Goal: Task Accomplishment & Management: Complete application form

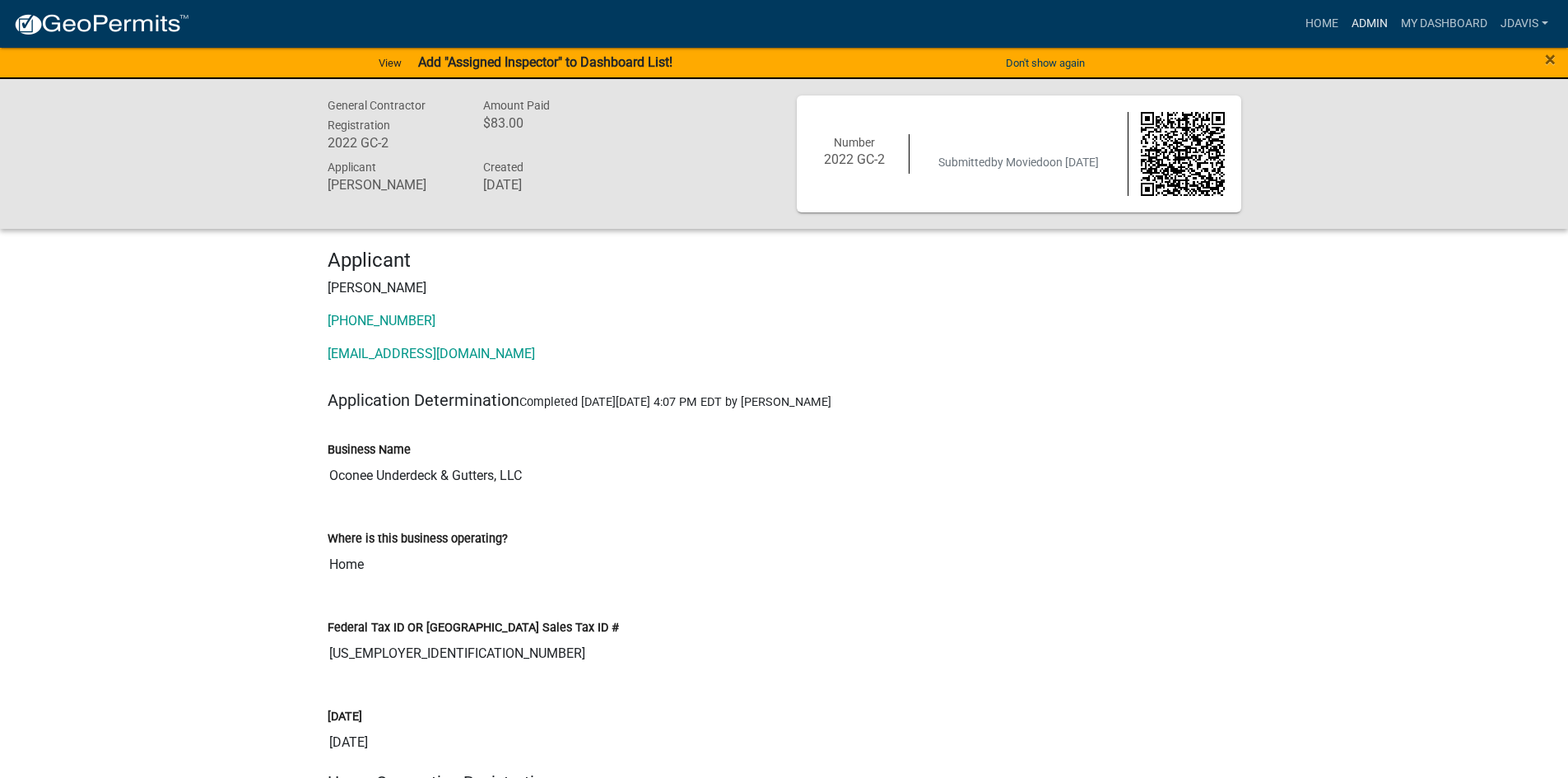
click at [1372, 31] on link "Admin" at bounding box center [1370, 23] width 50 height 31
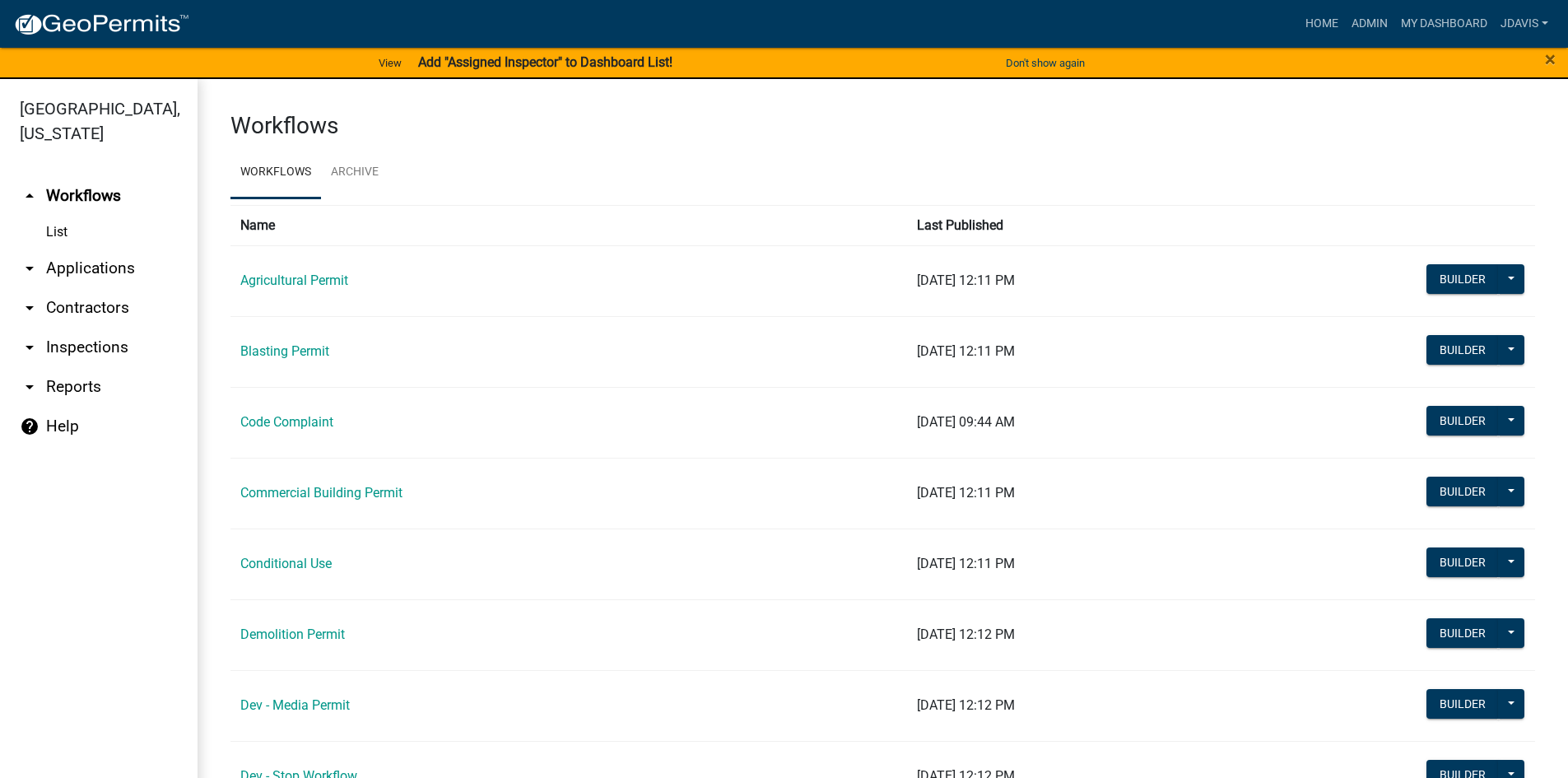
click at [112, 263] on link "arrow_drop_down Applications" at bounding box center [98, 269] width 198 height 40
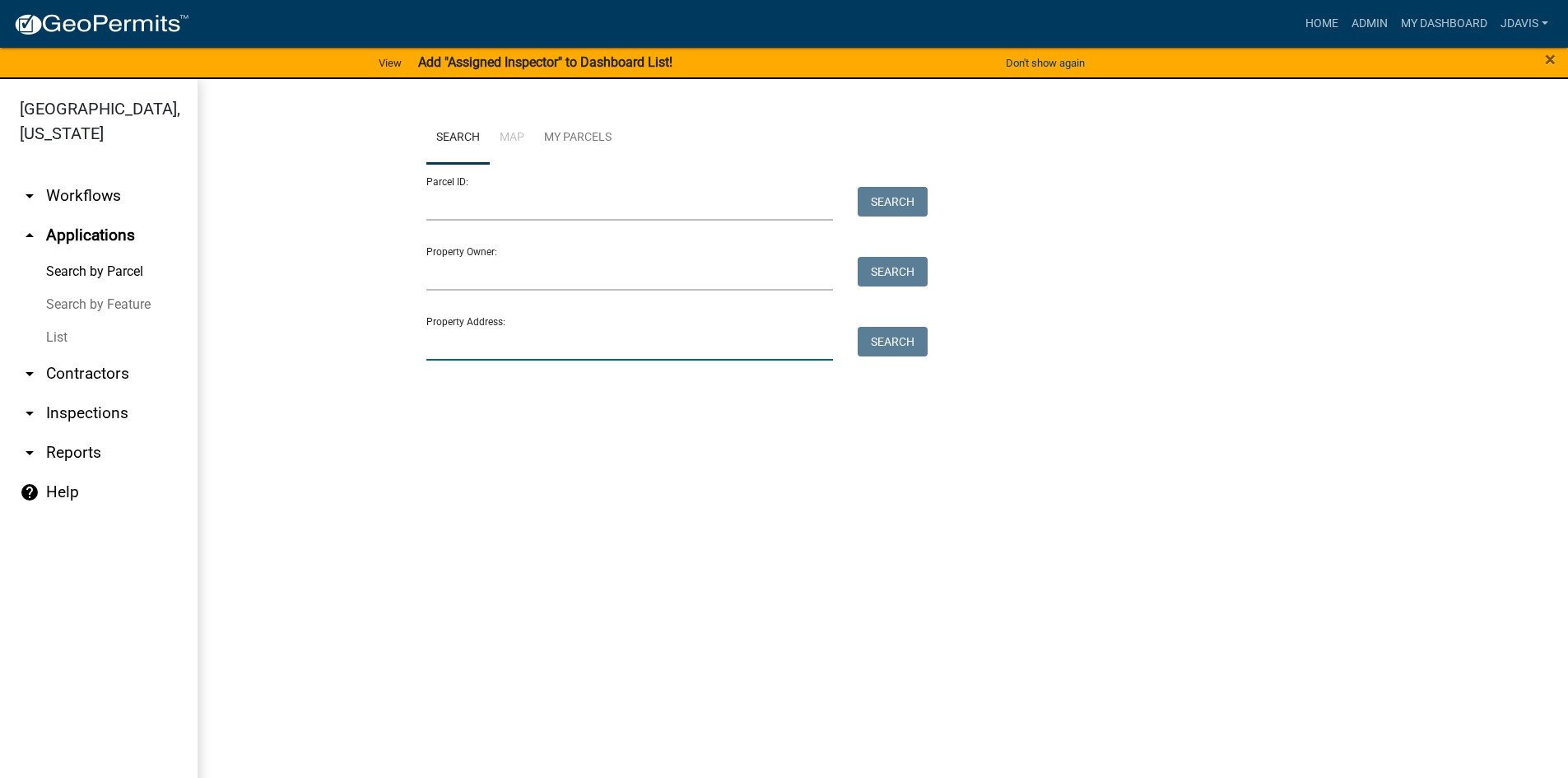
click at [482, 334] on input "Property Address:" at bounding box center [629, 343] width 407 height 34
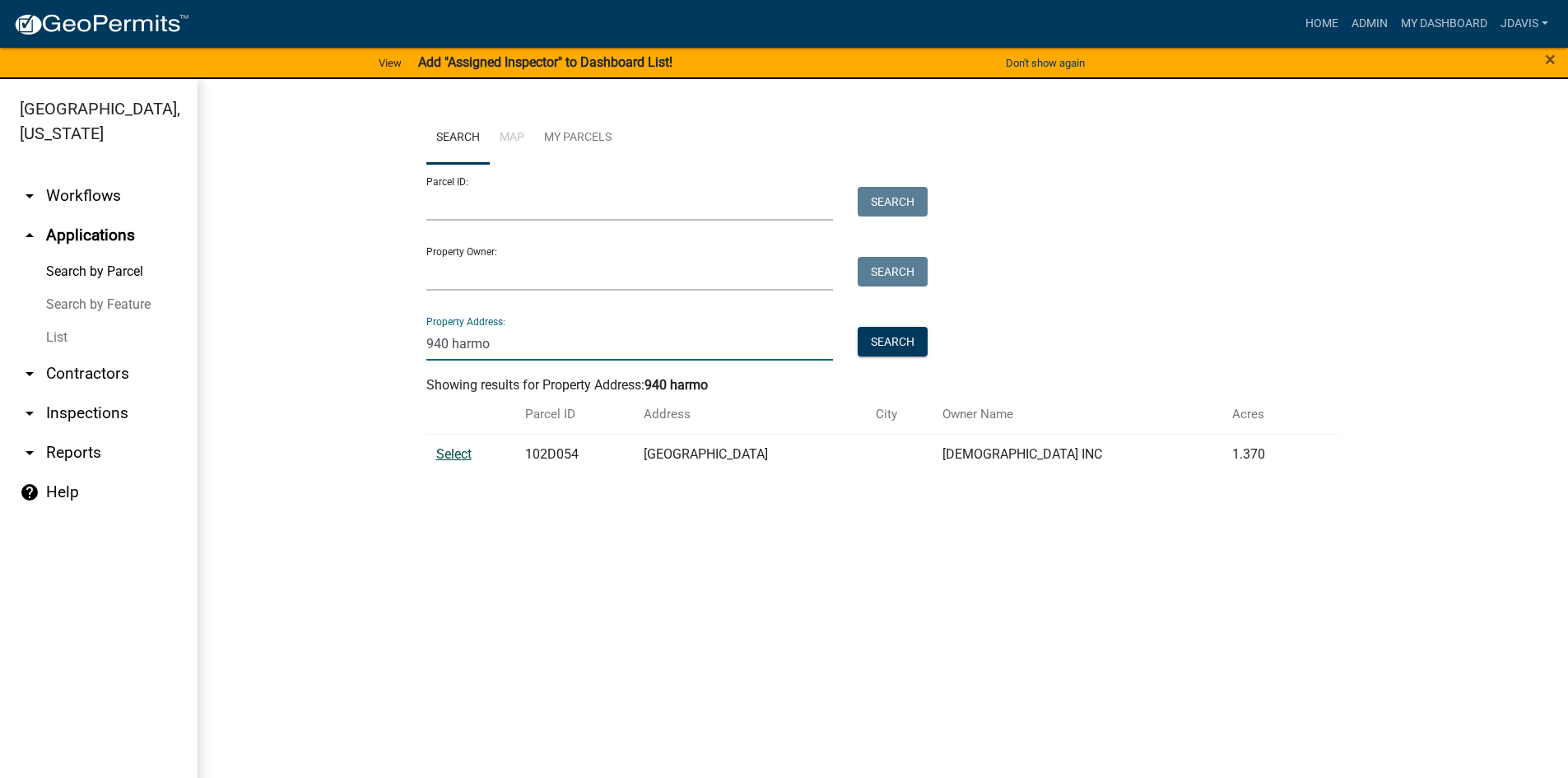
type input "940 harmo"
click at [443, 449] on span "Select" at bounding box center [454, 454] width 36 height 16
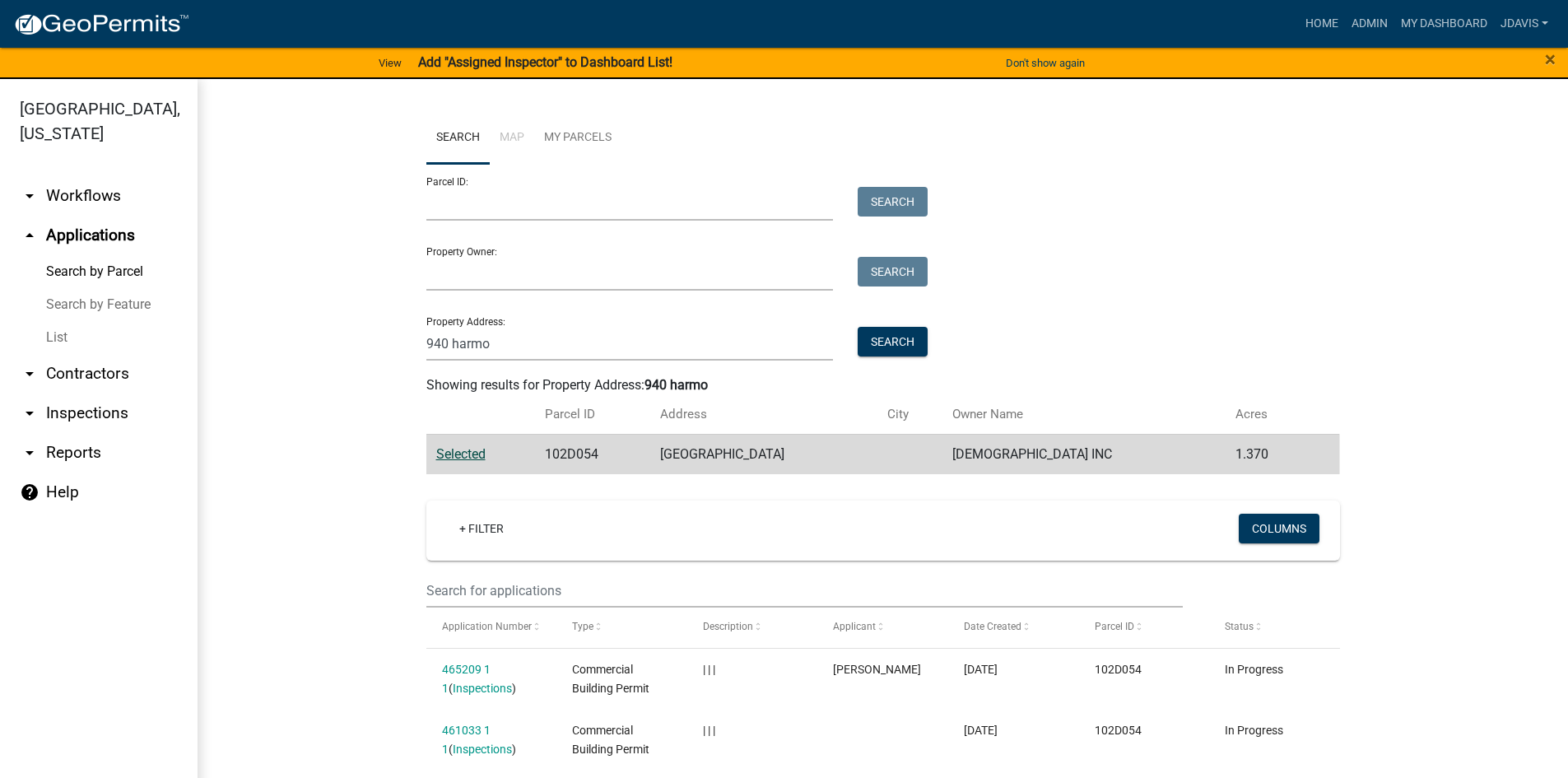
scroll to position [232, 0]
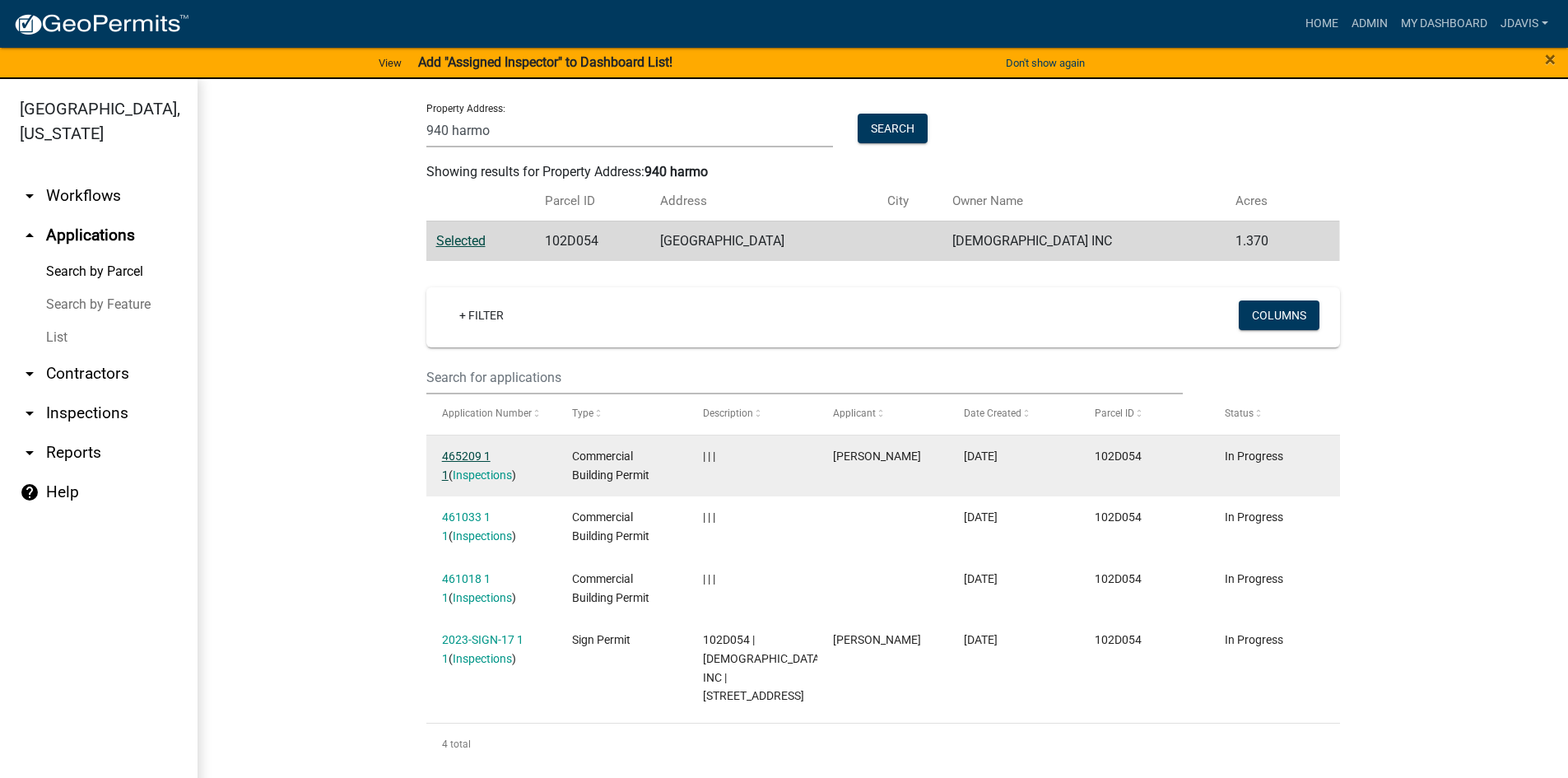
click at [465, 450] on link "465209 1 1" at bounding box center [466, 466] width 49 height 32
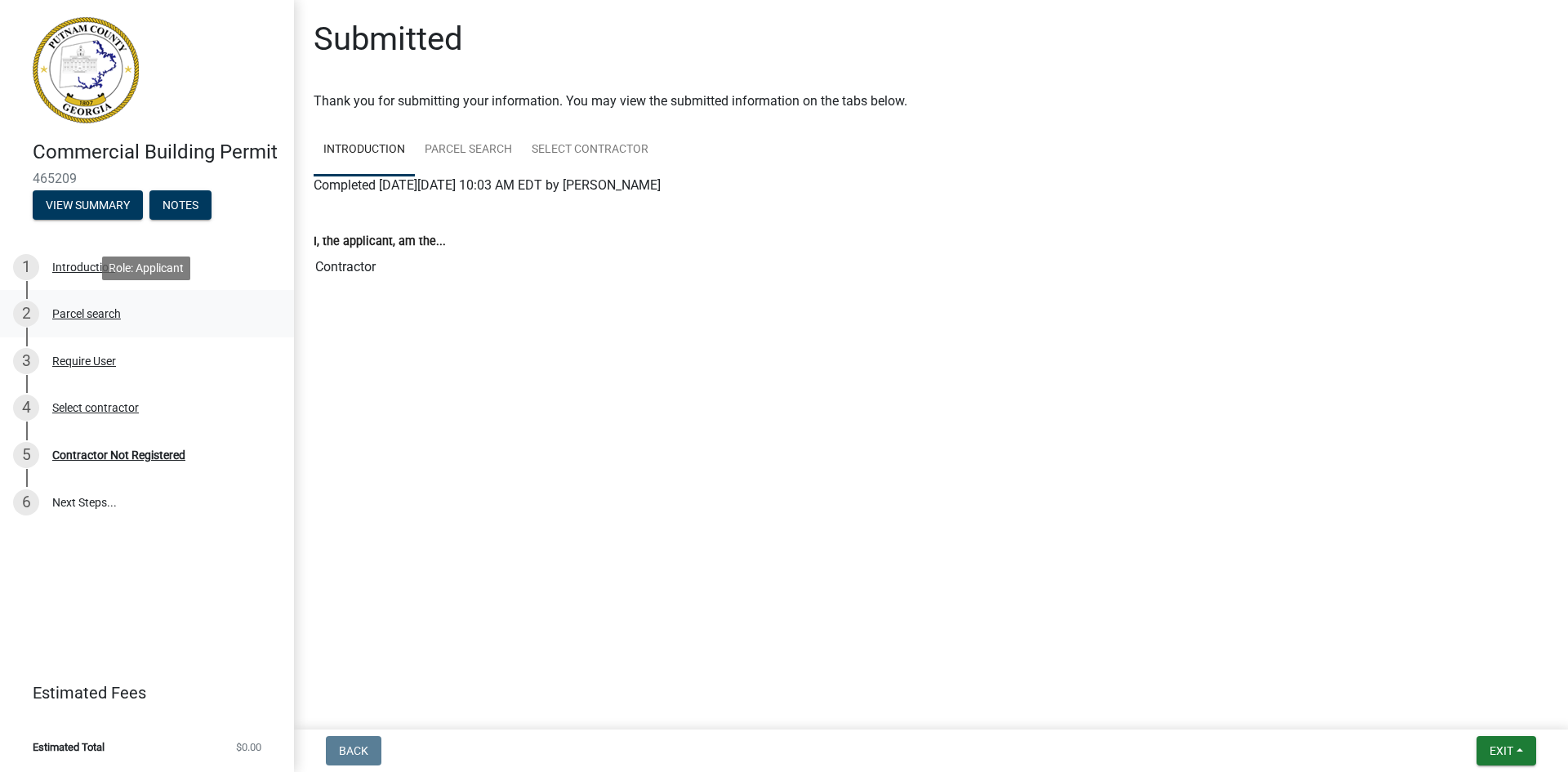
click at [101, 316] on div "Parcel search" at bounding box center [86, 314] width 68 height 12
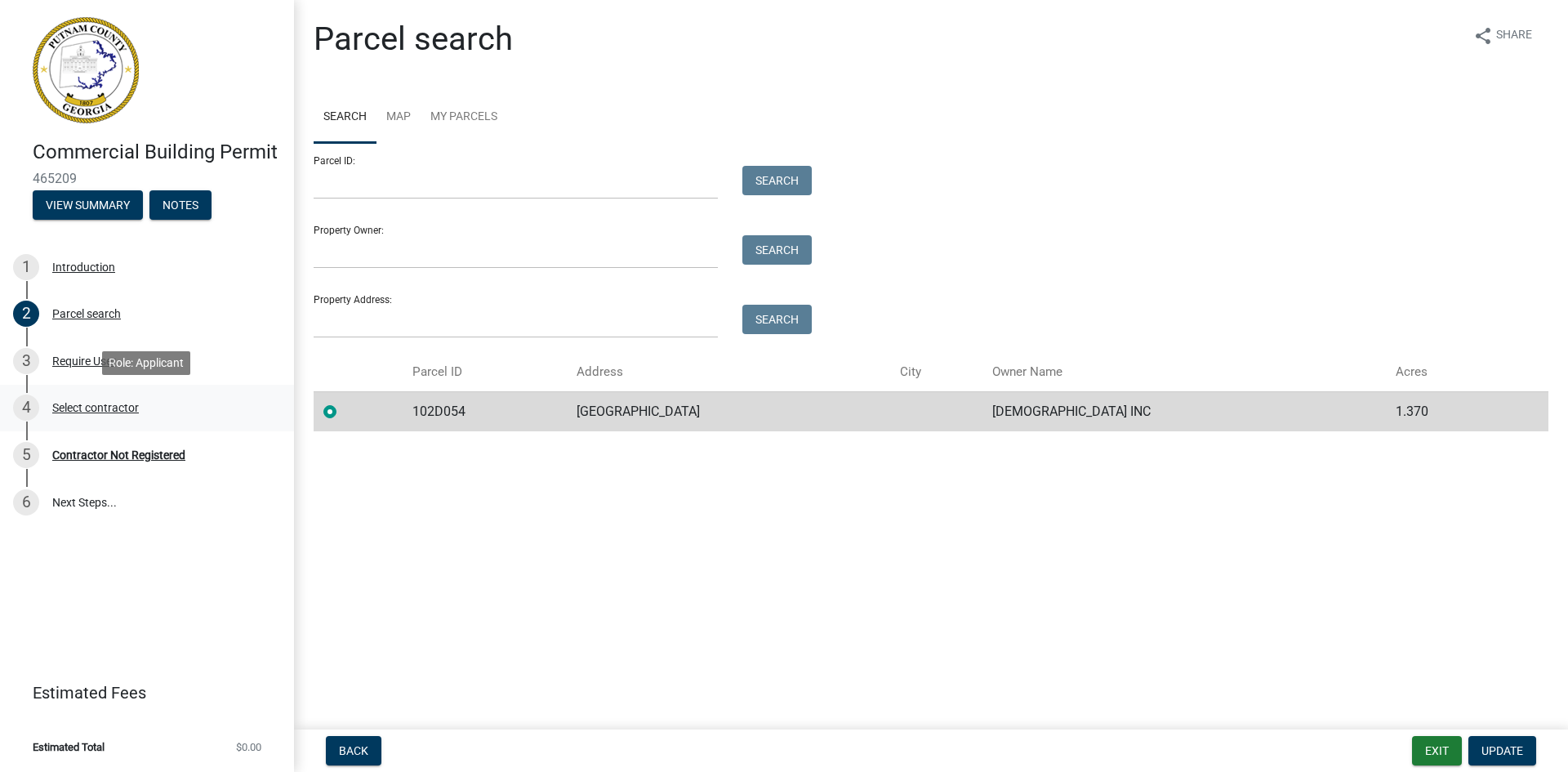
click at [116, 408] on div "Select contractor" at bounding box center [96, 408] width 87 height 12
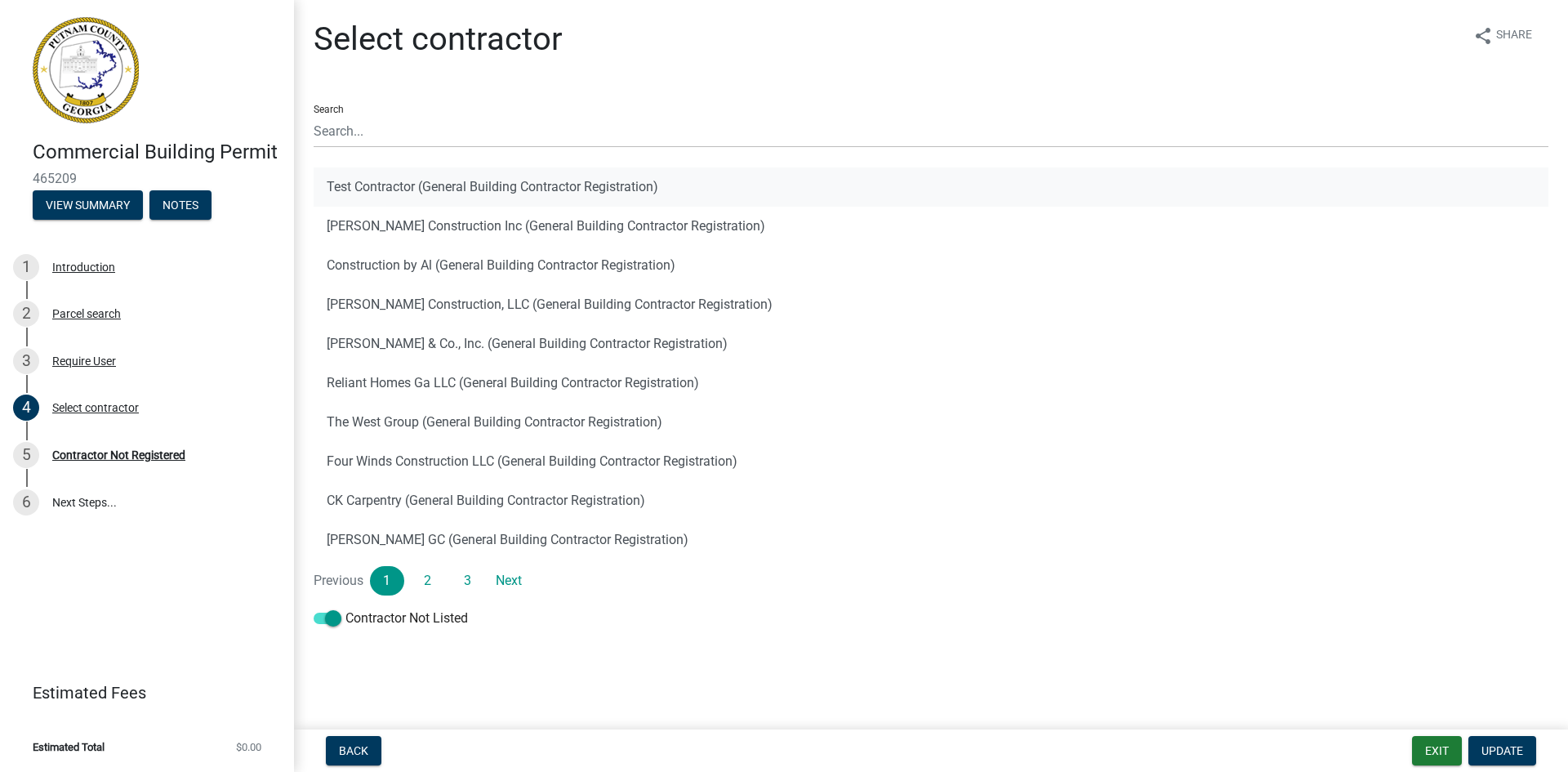
click at [476, 182] on button "Test Contractor (General Building Contractor Registration)" at bounding box center [931, 188] width 1235 height 39
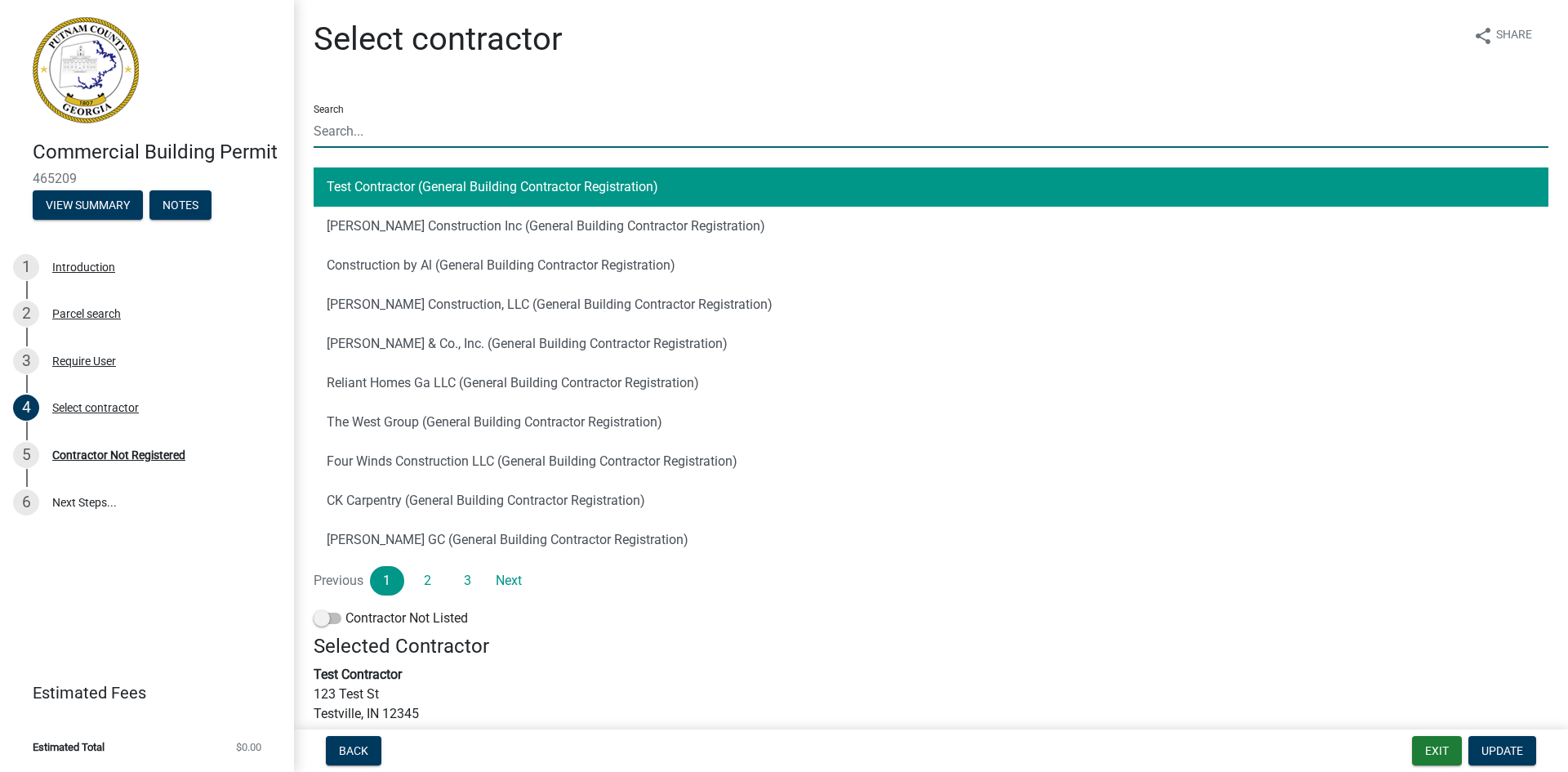
click at [348, 134] on input "Search" at bounding box center [931, 131] width 1235 height 34
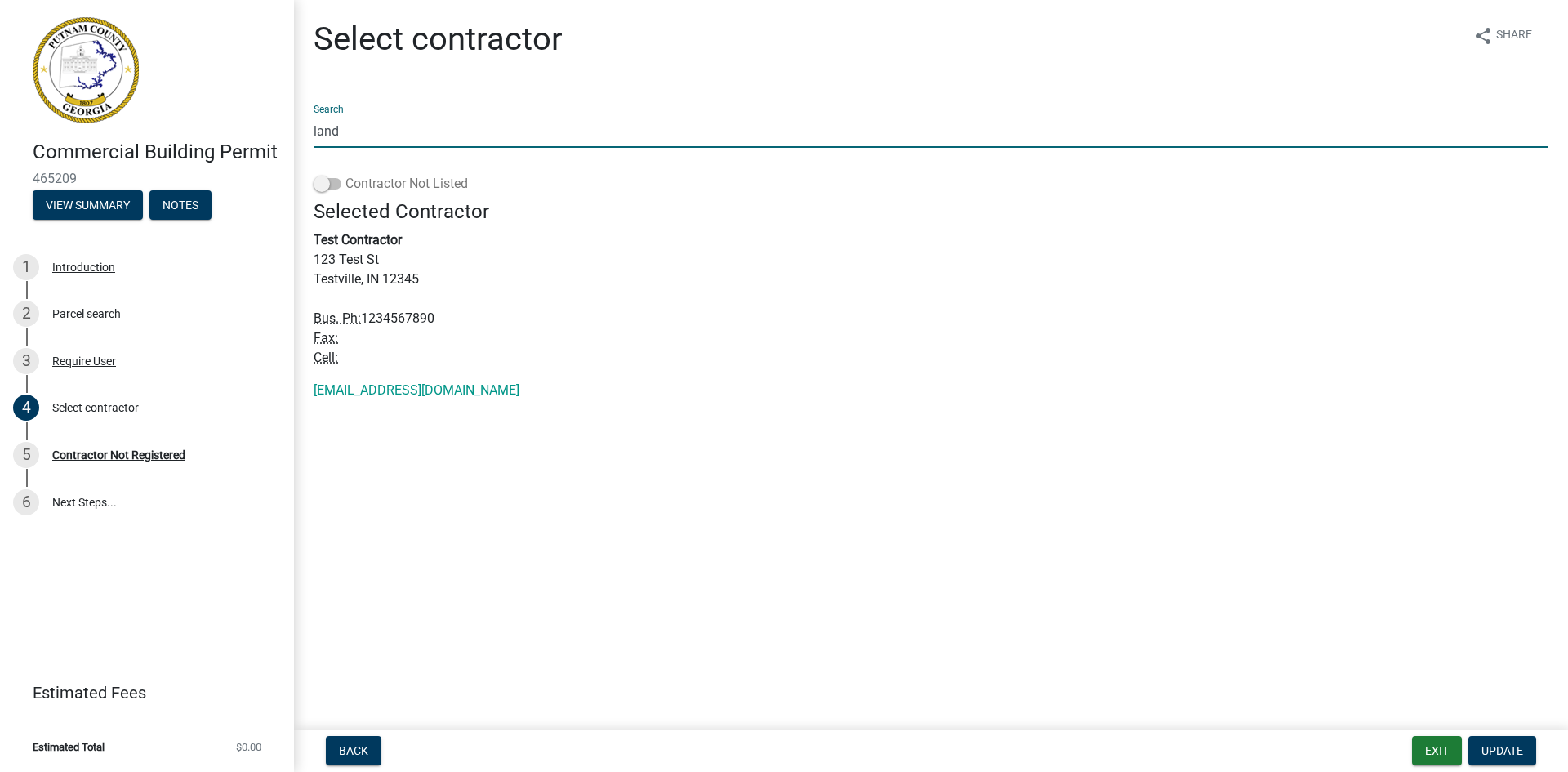
type input "land"
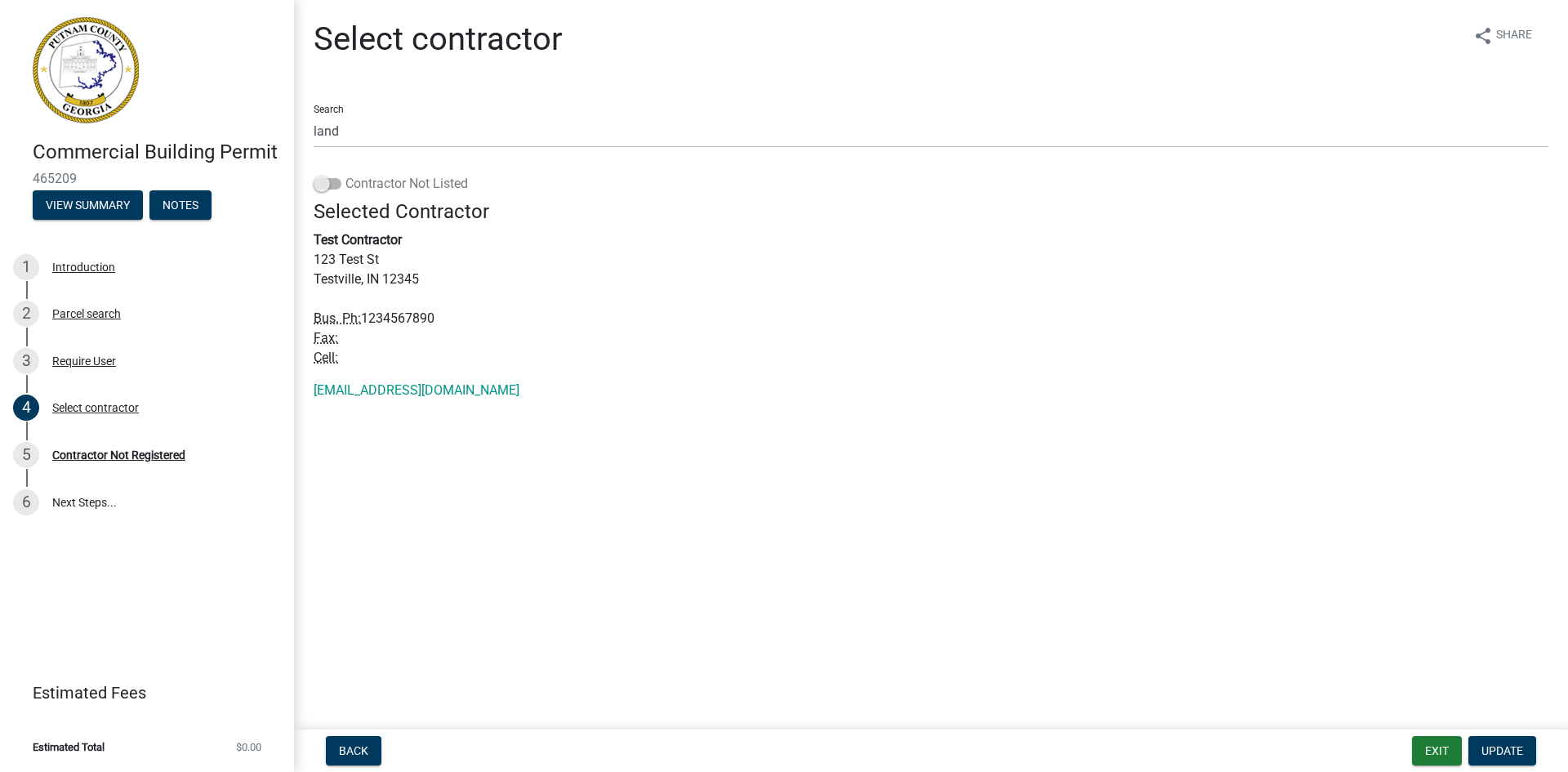
click at [322, 184] on span at bounding box center [328, 184] width 28 height 12
click at [346, 174] on input "Contractor Not Listed" at bounding box center [346, 174] width 0 height 0
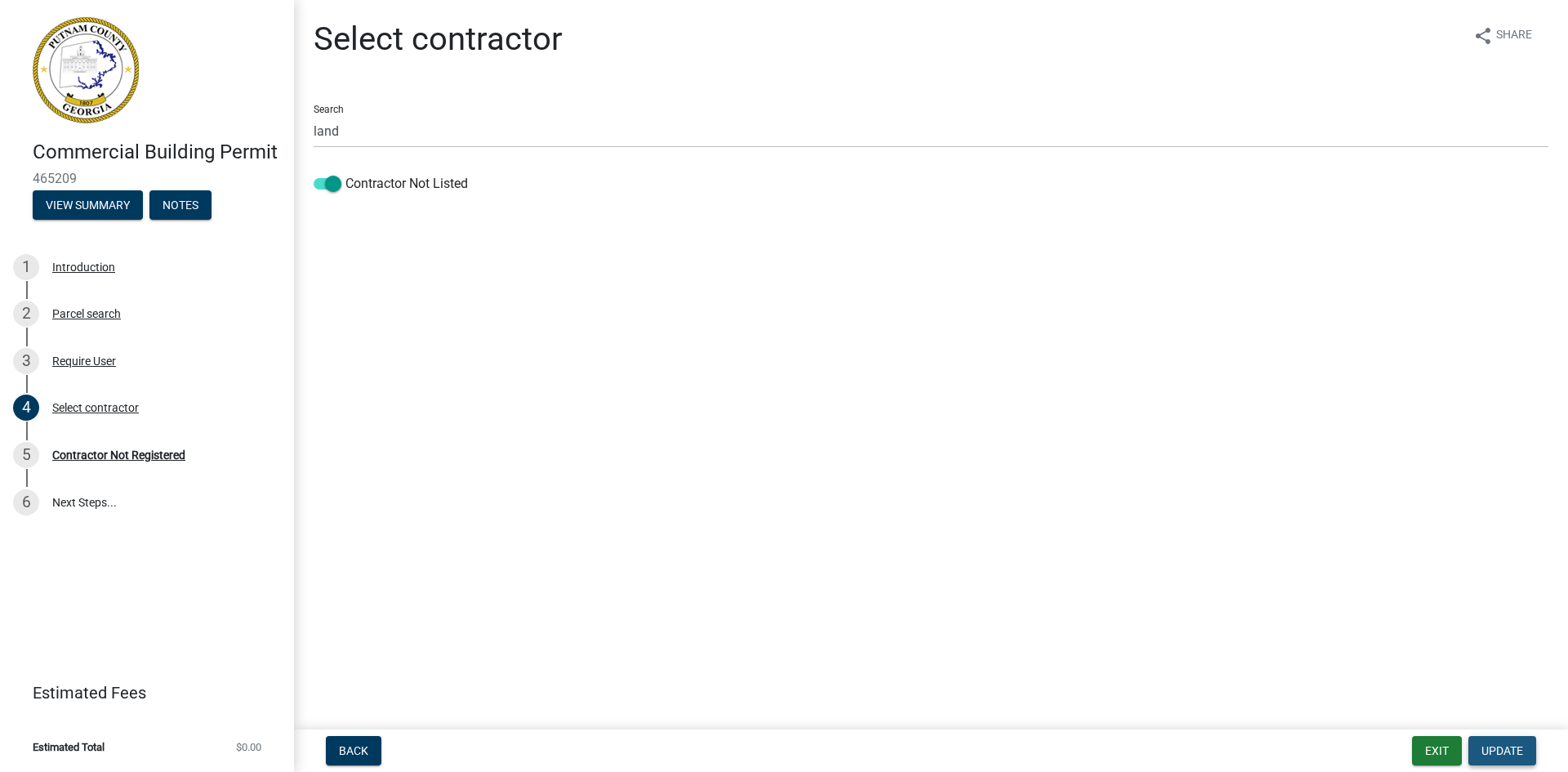
click at [1512, 746] on span "Update" at bounding box center [1503, 750] width 41 height 13
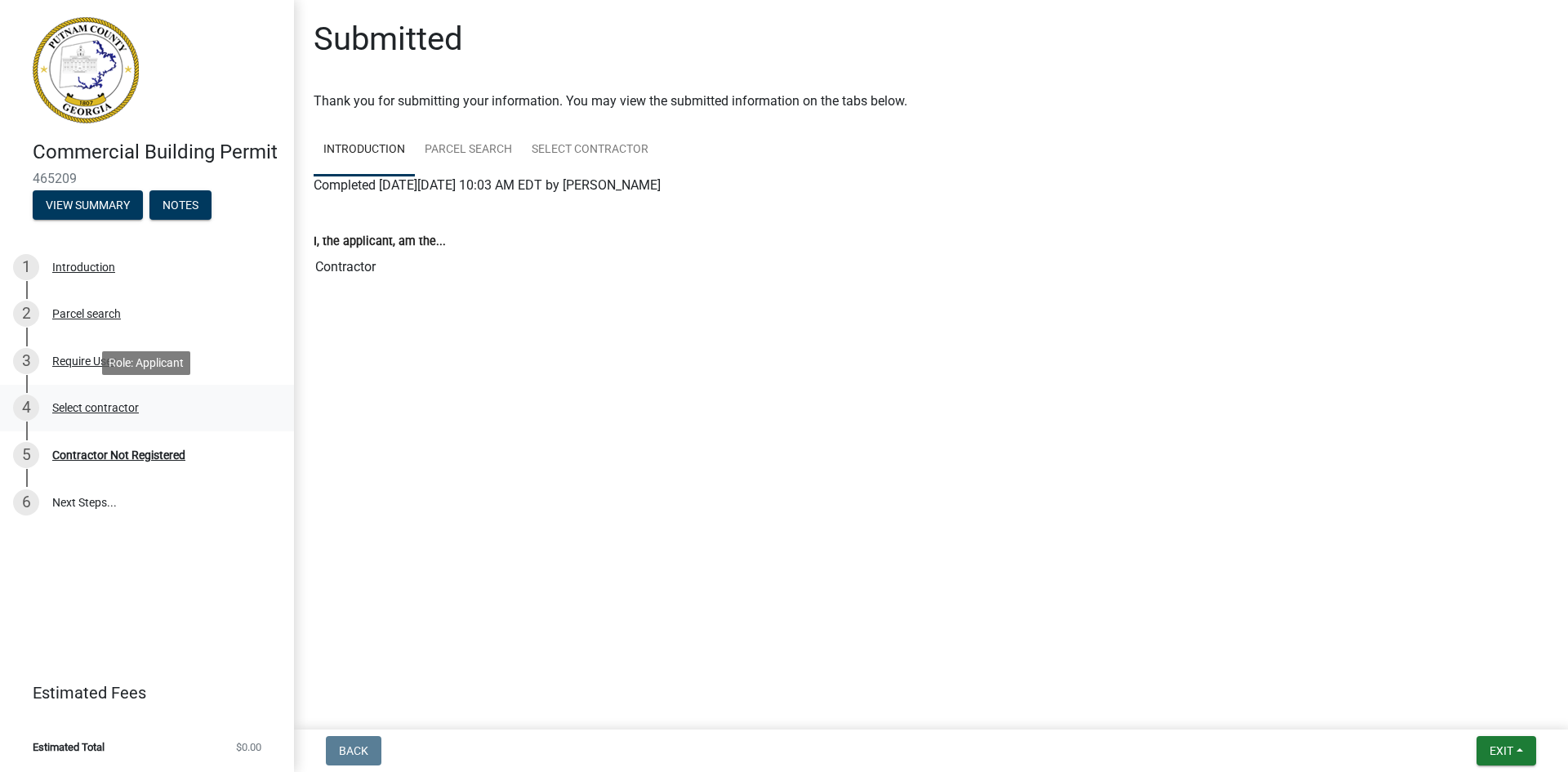
click at [80, 405] on div "Select contractor" at bounding box center [96, 408] width 87 height 12
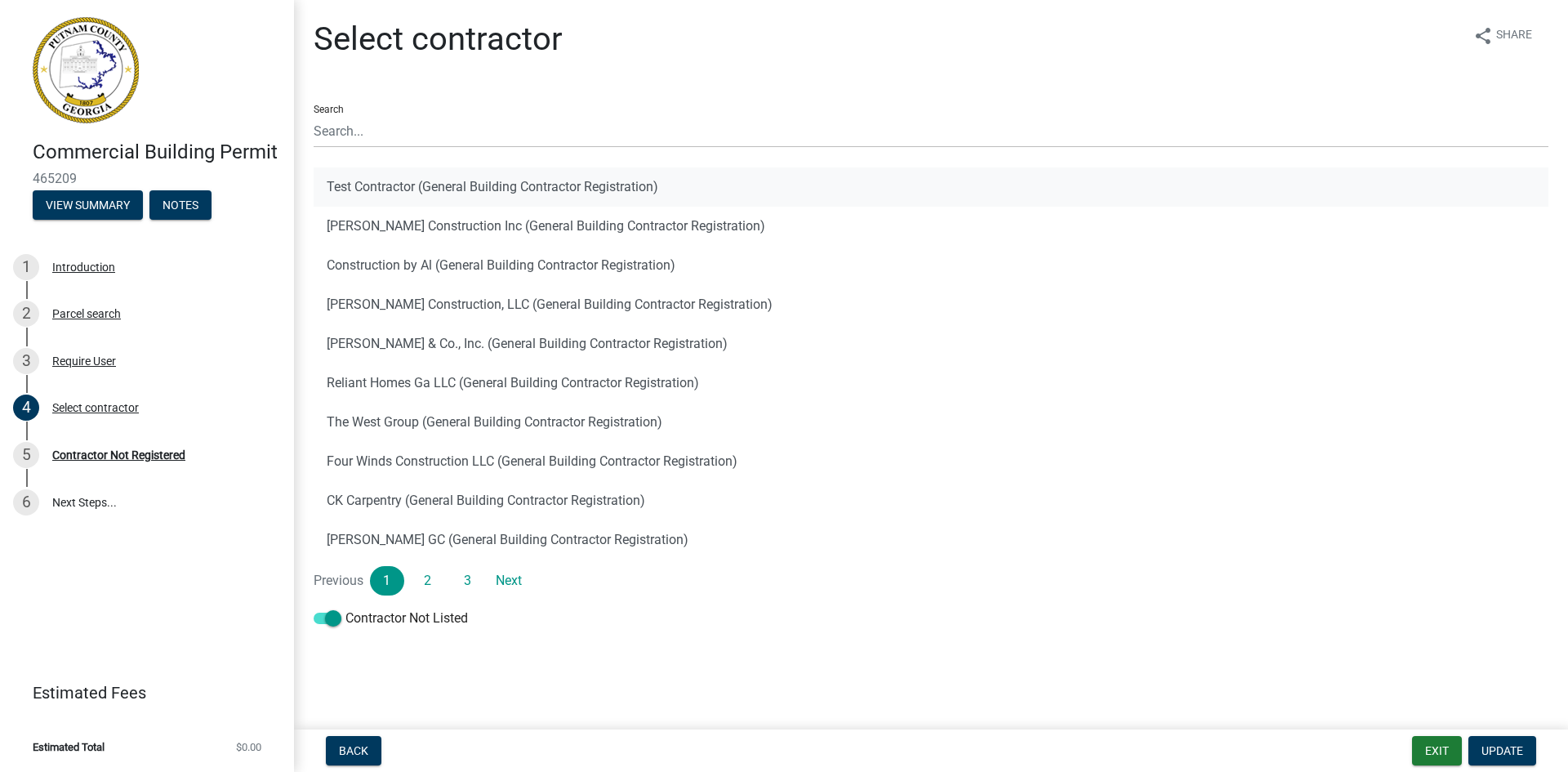
click at [417, 191] on button "Test Contractor (General Building Contractor Registration)" at bounding box center [931, 188] width 1235 height 39
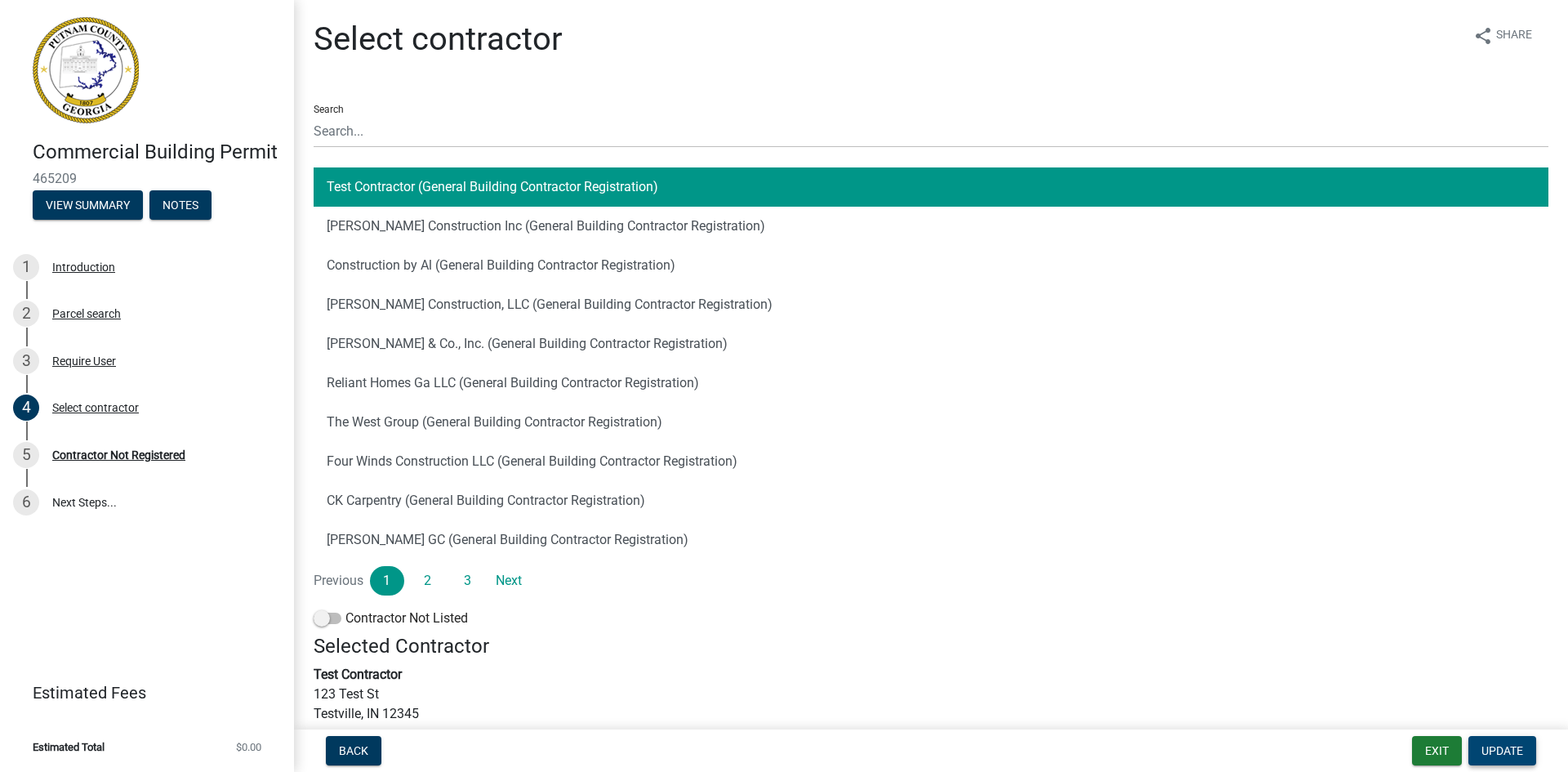
click at [1507, 754] on span "Update" at bounding box center [1503, 750] width 41 height 13
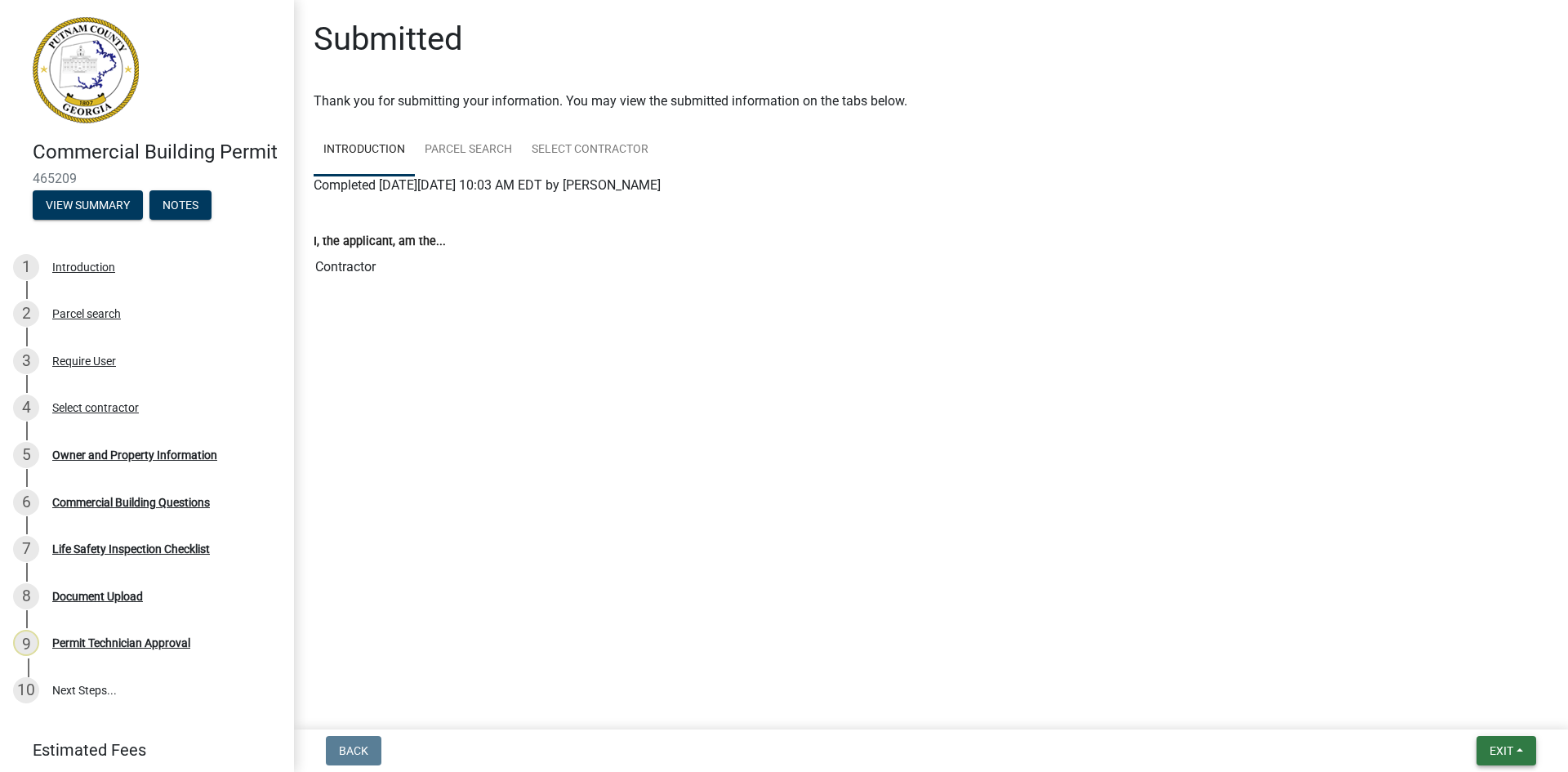
click at [1492, 758] on button "Exit" at bounding box center [1507, 750] width 59 height 30
click at [1498, 716] on button "Save & Exit" at bounding box center [1471, 708] width 130 height 39
